Goal: Check status: Check status

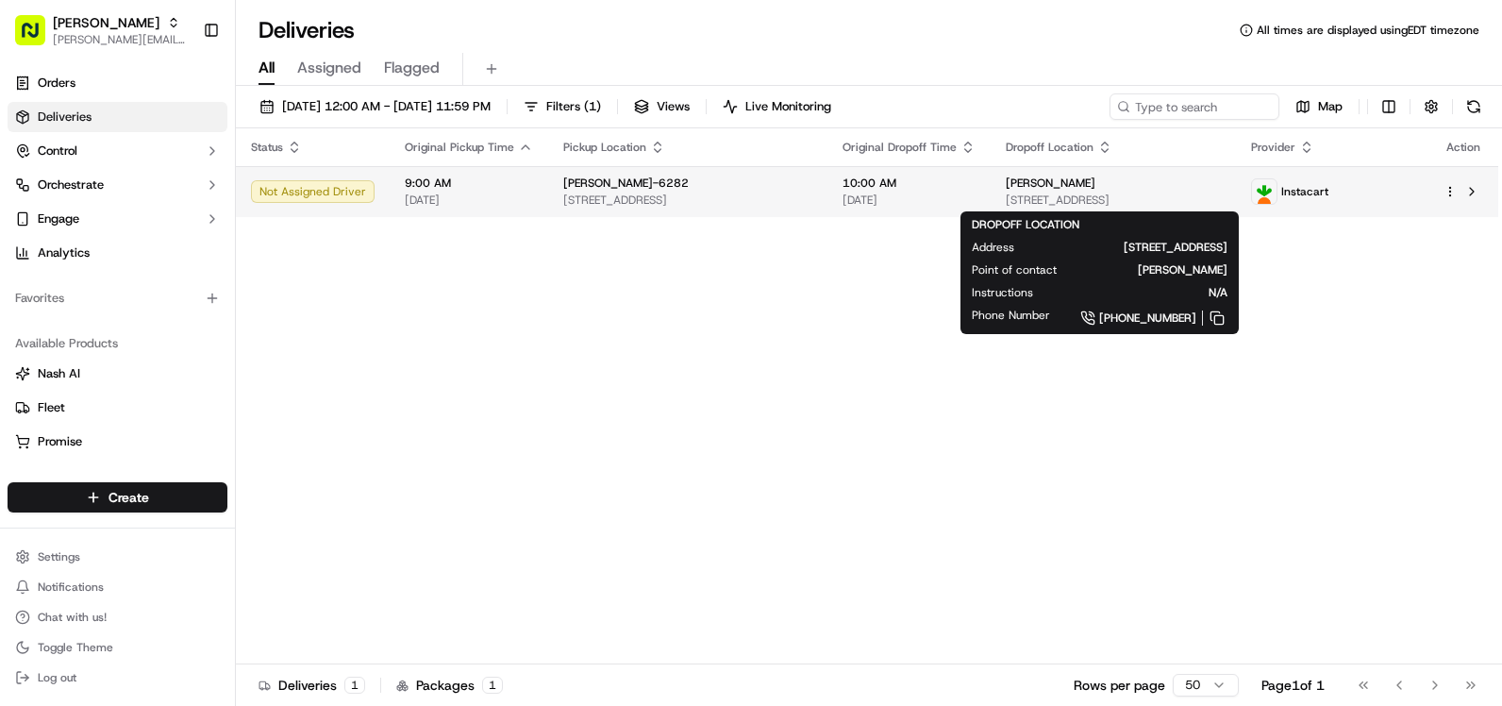
click at [1005, 194] on span "[STREET_ADDRESS]" at bounding box center [1112, 199] width 215 height 15
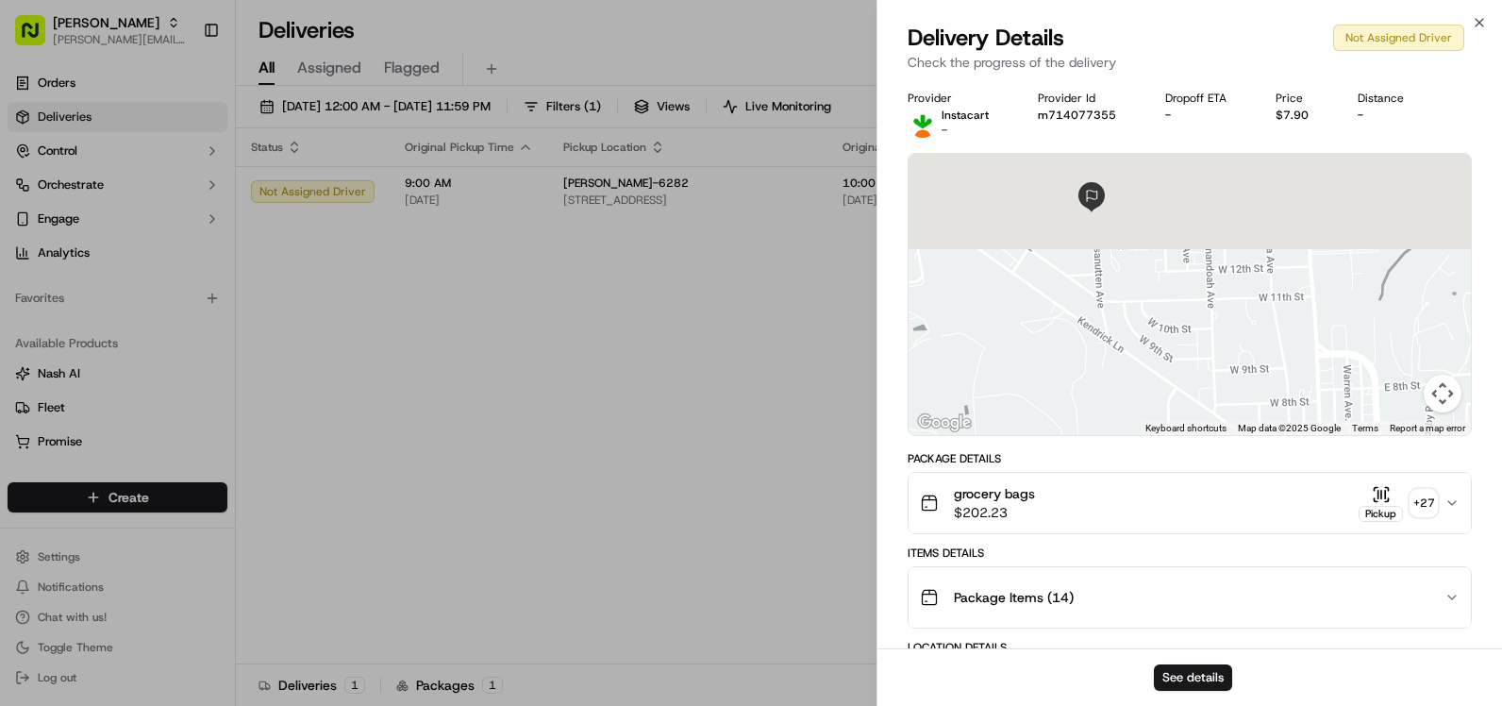
drag, startPoint x: 1115, startPoint y: 204, endPoint x: 1127, endPoint y: 412, distance: 208.8
click at [1127, 412] on div at bounding box center [1189, 294] width 562 height 281
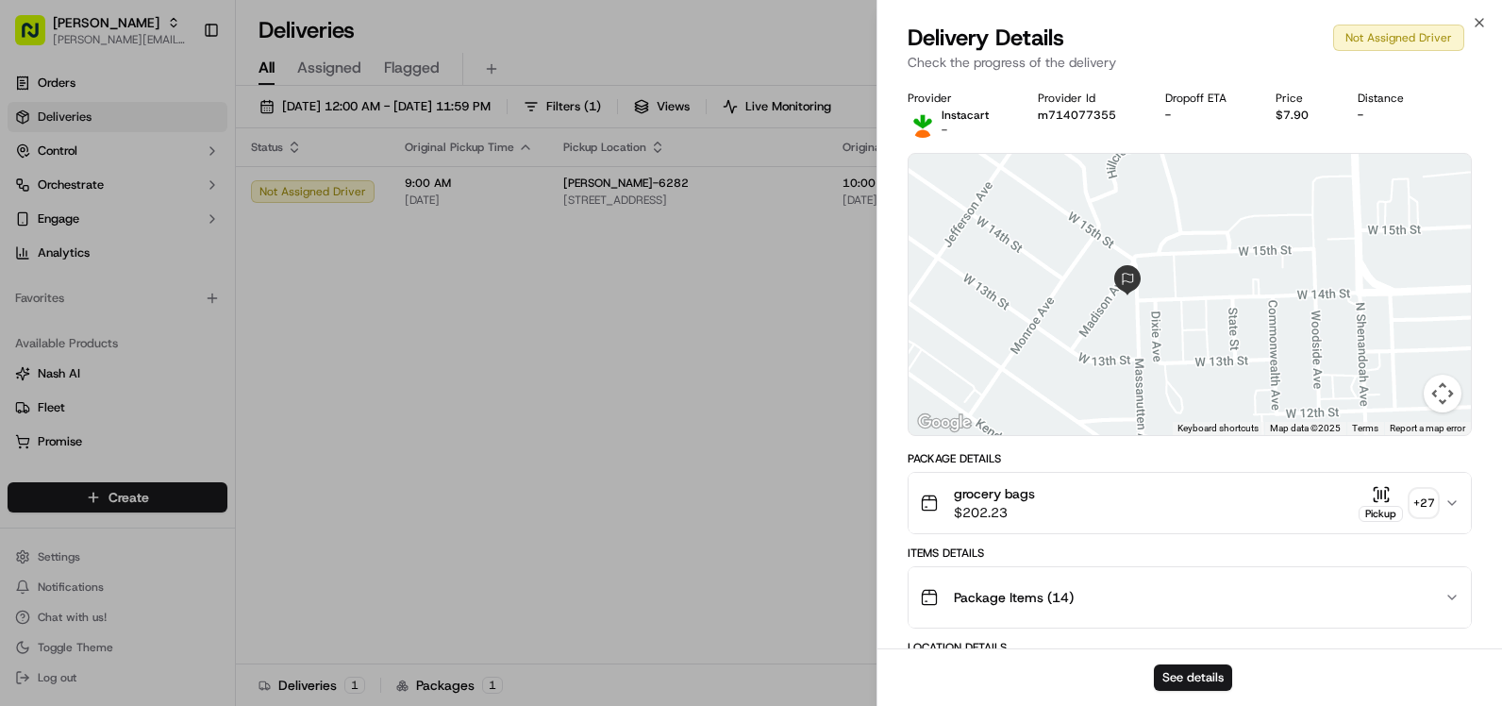
drag, startPoint x: 1085, startPoint y: 196, endPoint x: 1152, endPoint y: 372, distance: 187.8
click at [1152, 372] on div at bounding box center [1189, 294] width 562 height 281
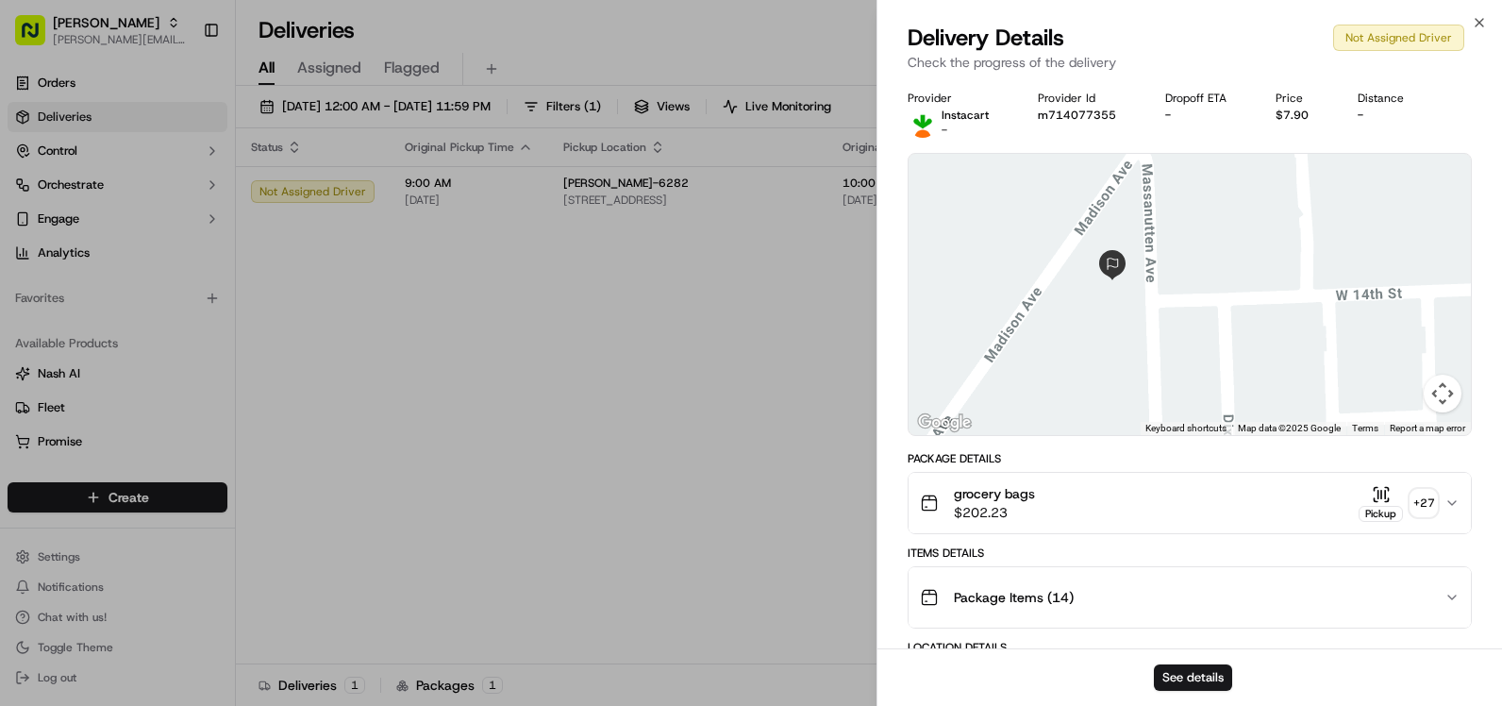
drag, startPoint x: 1082, startPoint y: 269, endPoint x: 1124, endPoint y: 370, distance: 109.5
click at [1124, 370] on div at bounding box center [1189, 294] width 562 height 281
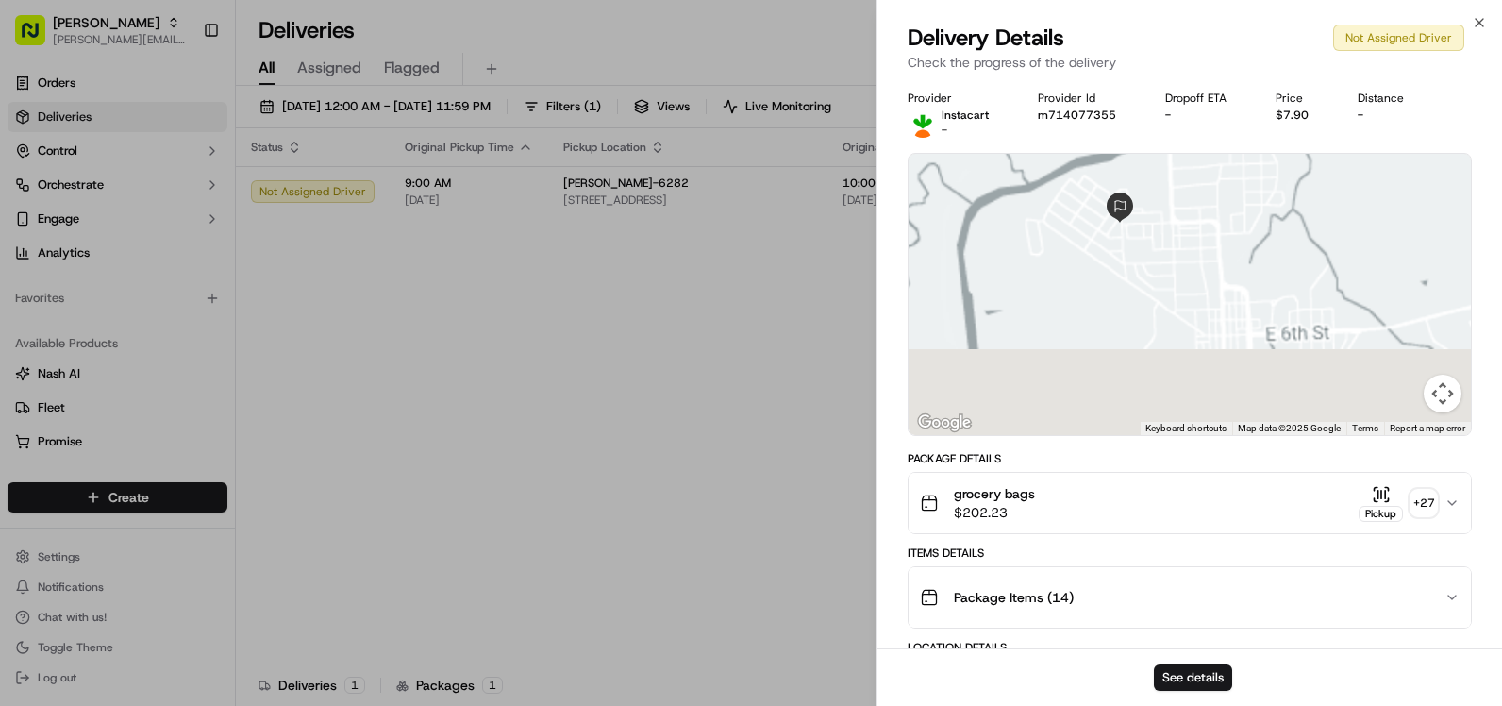
drag, startPoint x: 1236, startPoint y: 385, endPoint x: 1181, endPoint y: 197, distance: 195.5
click at [1181, 197] on div at bounding box center [1189, 294] width 562 height 281
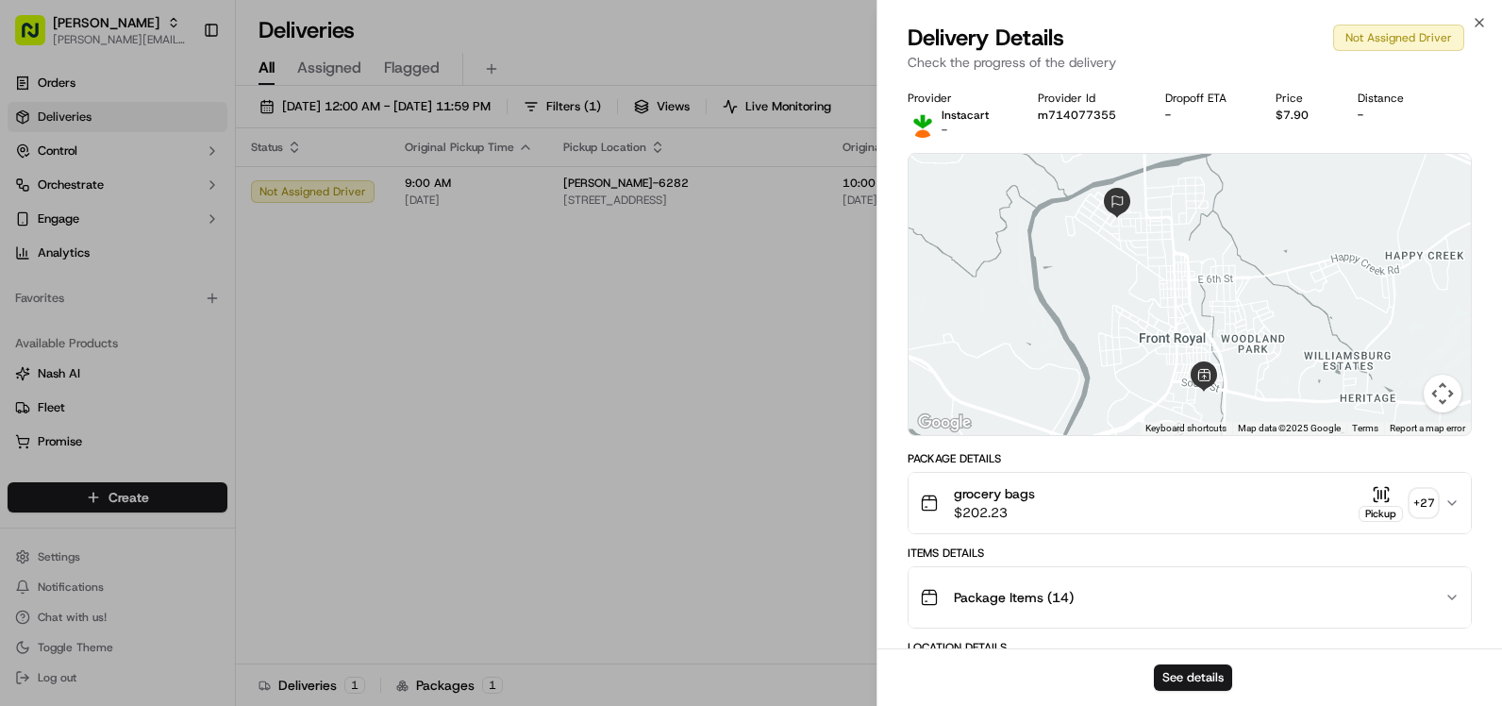
drag, startPoint x: 1218, startPoint y: 337, endPoint x: 1183, endPoint y: 286, distance: 61.7
click at [1183, 286] on div at bounding box center [1189, 294] width 562 height 281
click at [1107, 509] on div "grocery bags $202.23 Pickup + 27" at bounding box center [1182, 503] width 524 height 38
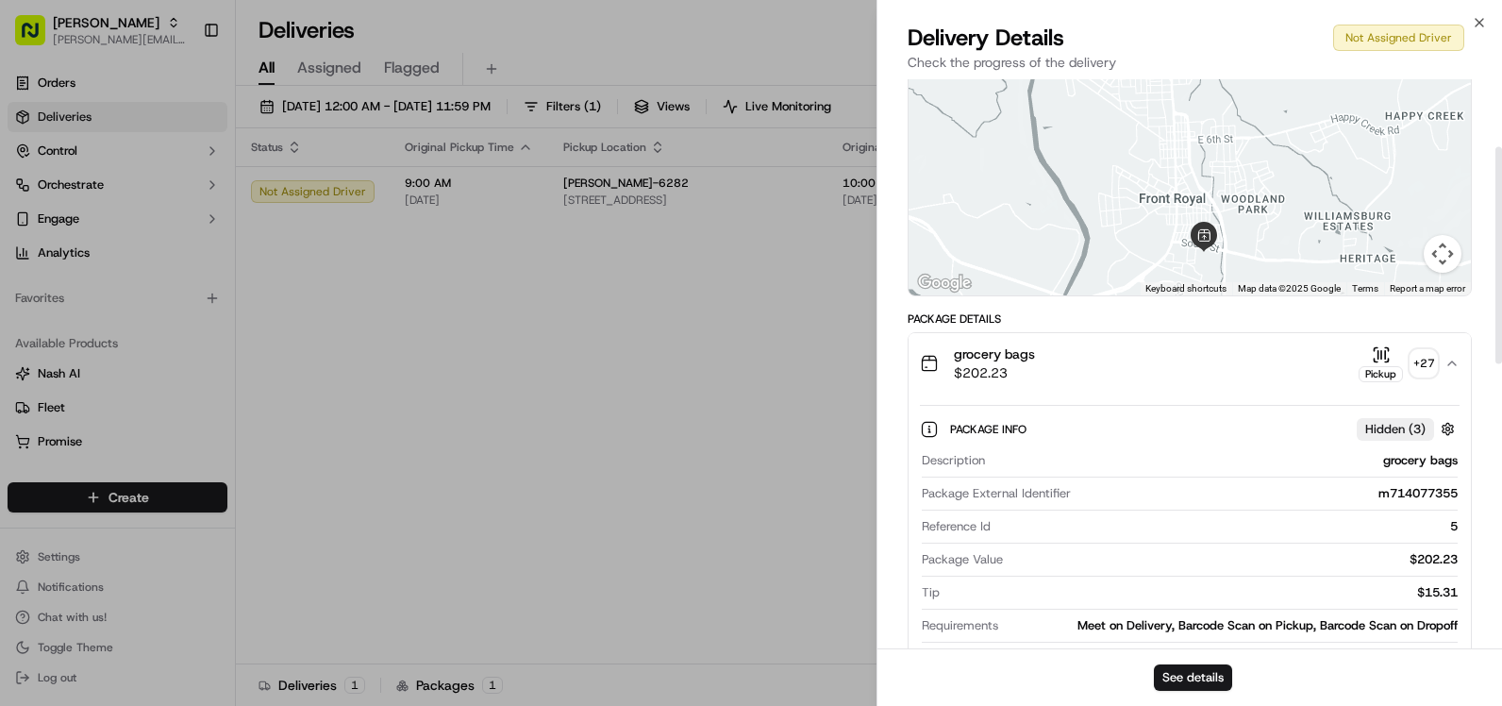
scroll to position [94, 0]
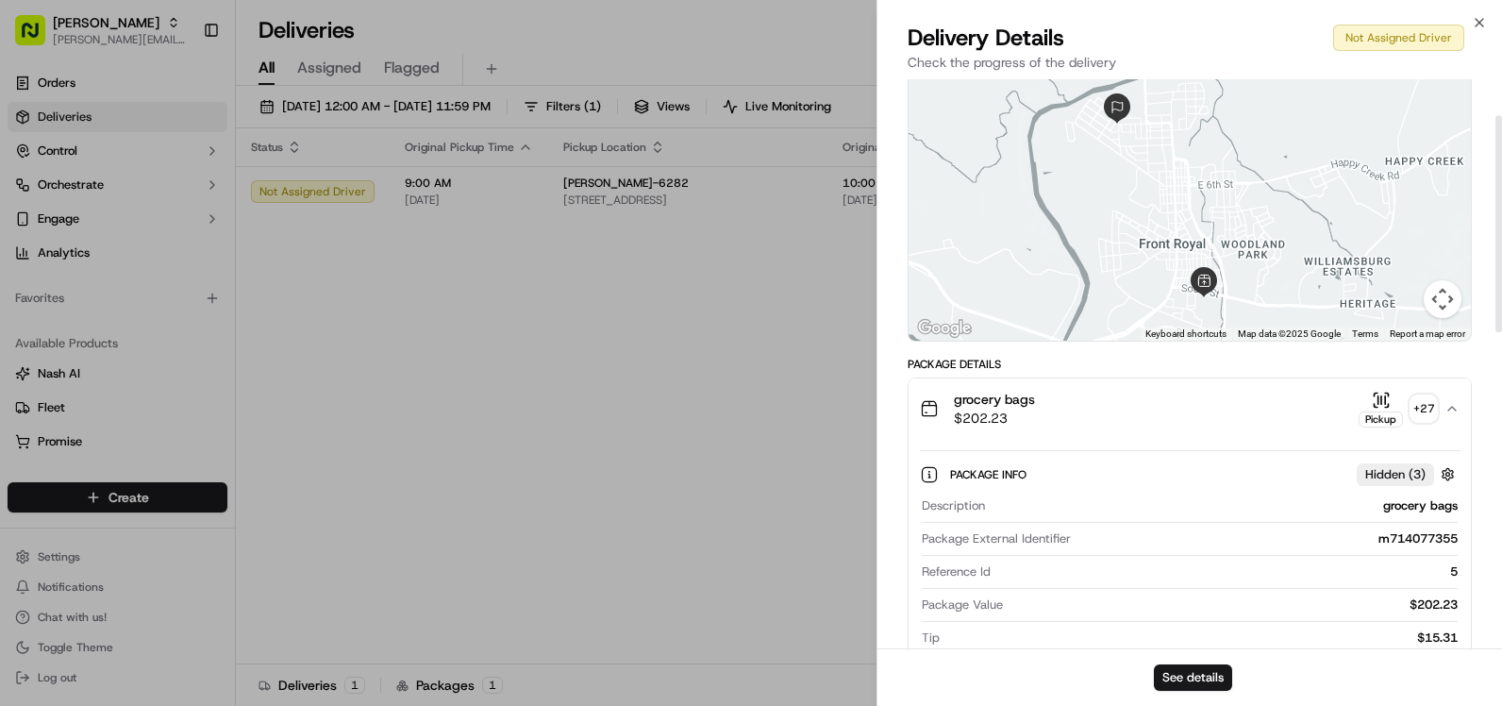
click at [1063, 412] on div "grocery bags $202.23 Pickup + 27" at bounding box center [1182, 409] width 524 height 38
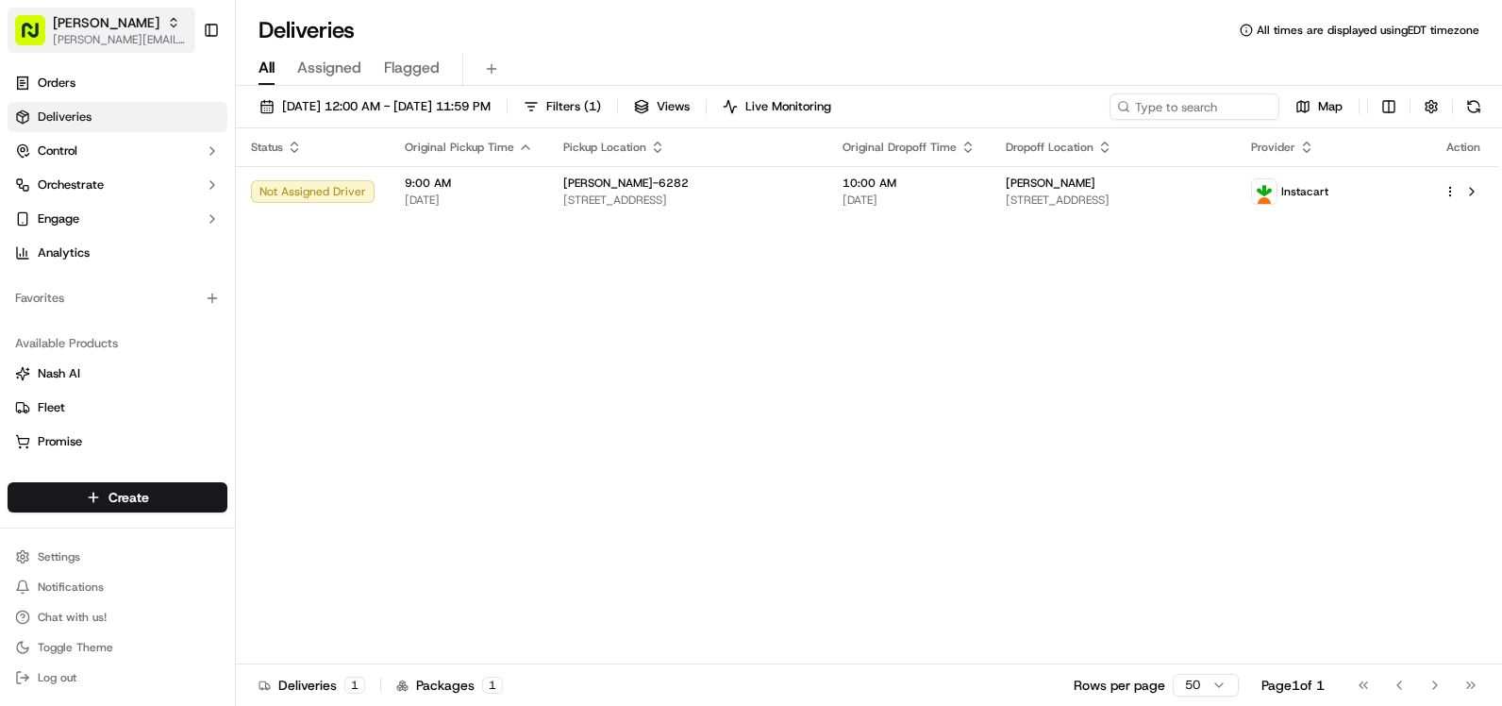
click at [167, 22] on icon "button" at bounding box center [173, 22] width 13 height 13
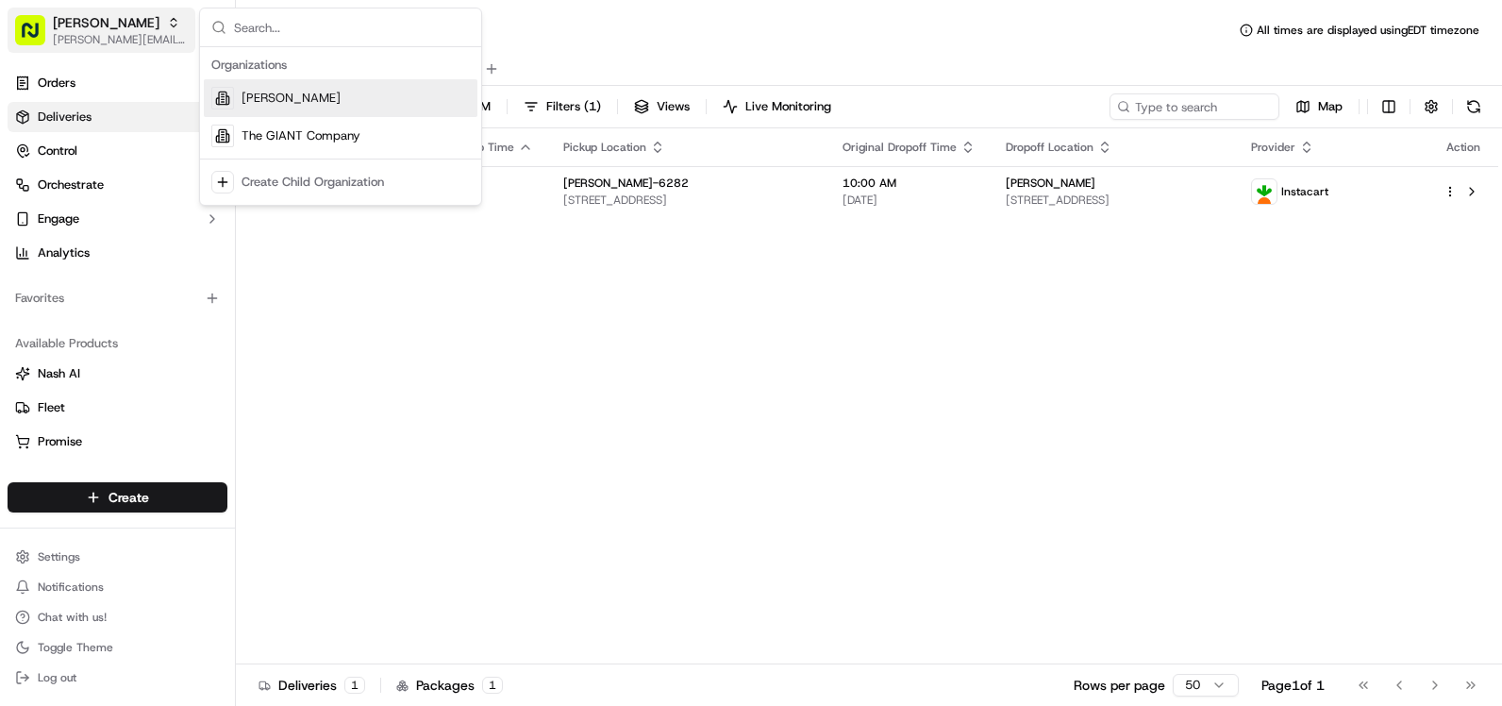
click at [167, 22] on icon "button" at bounding box center [173, 22] width 13 height 13
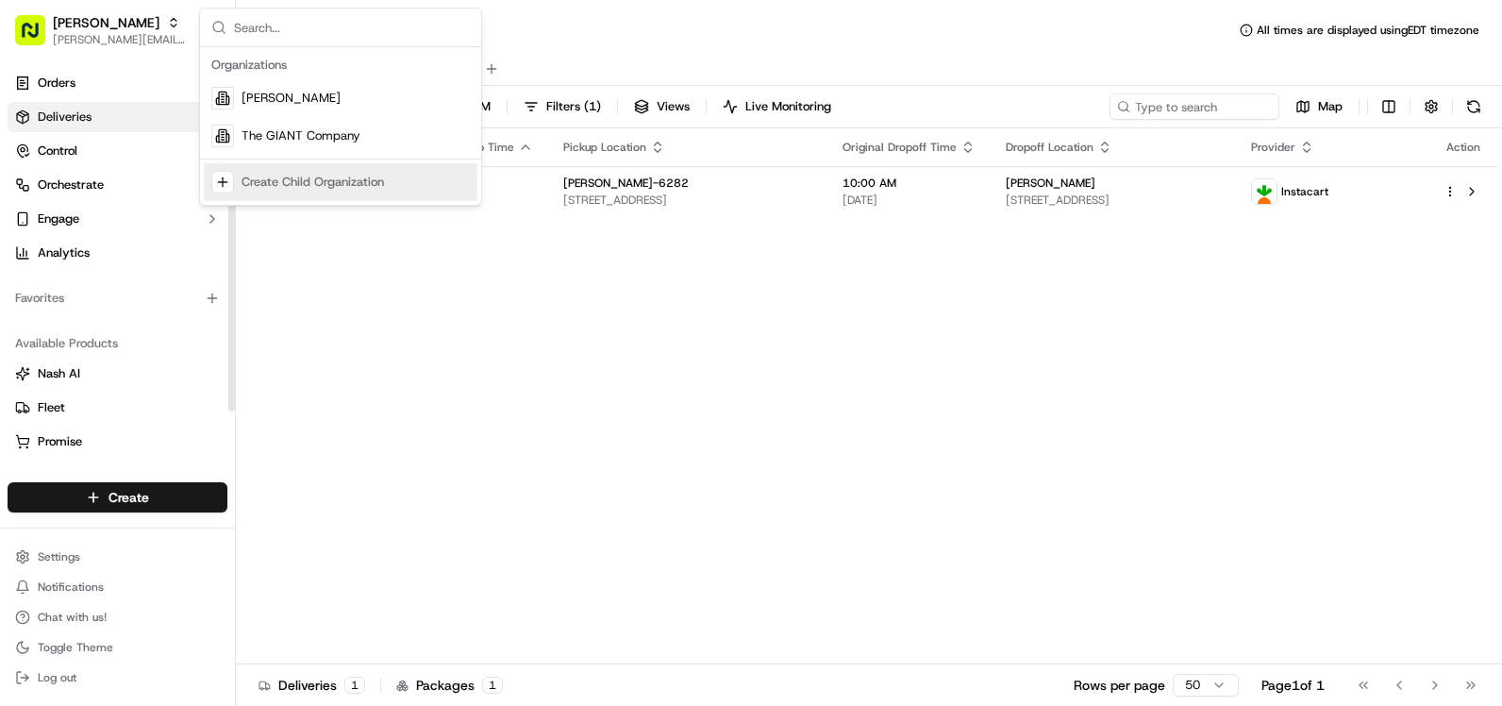
click at [405, 275] on div "Status Original Pickup Time Pickup Location Original Dropoff Time Dropoff Locat…" at bounding box center [867, 396] width 1262 height 536
